Goal: Task Accomplishment & Management: Manage account settings

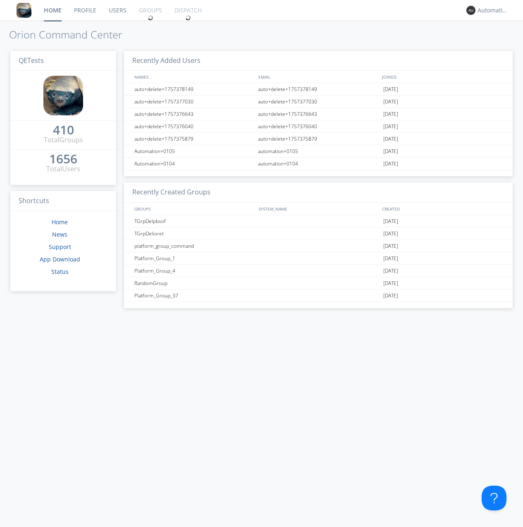
click at [150, 10] on link "Groups" at bounding box center [151, 10] width 36 height 21
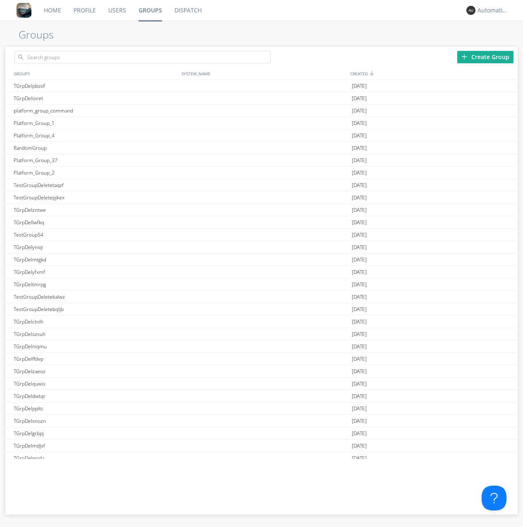
click at [485, 57] on div "Create Group" at bounding box center [485, 57] width 56 height 12
click at [150, 10] on link "Groups" at bounding box center [150, 10] width 36 height 21
type input "leave1757556130"
click at [266, 58] on div at bounding box center [267, 59] width 8 height 8
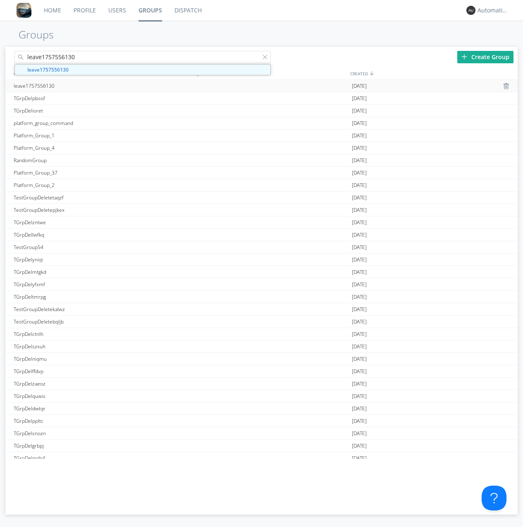
type input "leave1757556130"
click at [95, 86] on div "leave1757556130" at bounding box center [96, 86] width 168 height 12
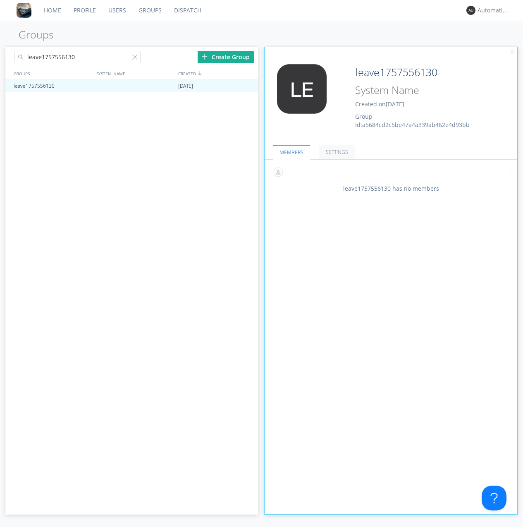
click at [391, 172] on input "text" at bounding box center [391, 172] width 240 height 12
type input "automation+0102"
click at [389, 172] on input "text" at bounding box center [391, 172] width 240 height 12
type input "automation+0103"
click at [389, 172] on input "text" at bounding box center [391, 172] width 240 height 12
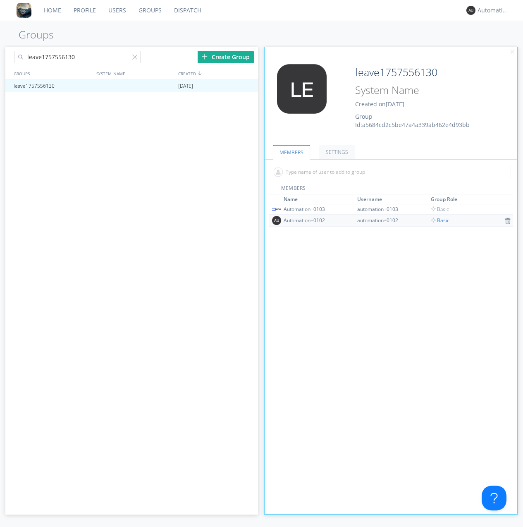
click at [438, 220] on span "Basic" at bounding box center [440, 220] width 19 height 7
